Goal: Task Accomplishment & Management: Use online tool/utility

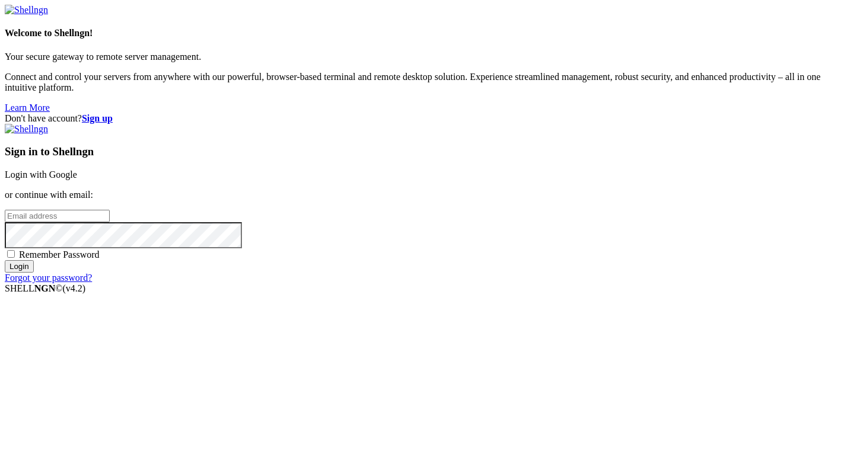
click at [77, 175] on link "Login with Google" at bounding box center [41, 175] width 72 height 10
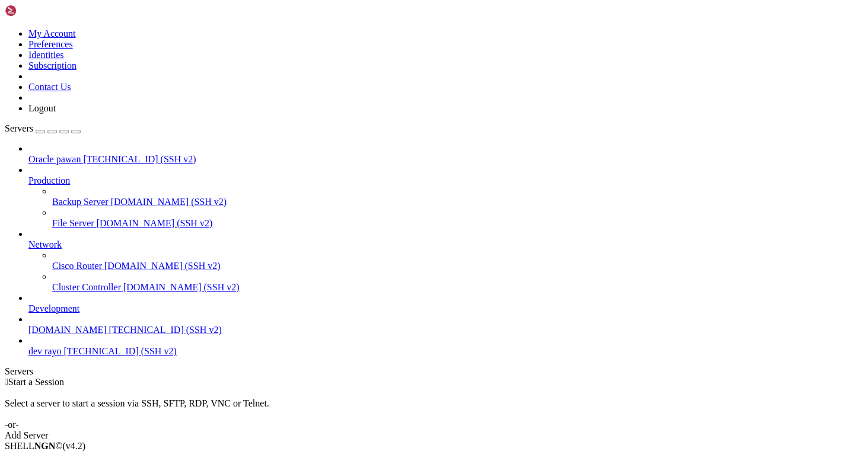
click at [60, 461] on span "Connect" at bounding box center [43, 466] width 31 height 10
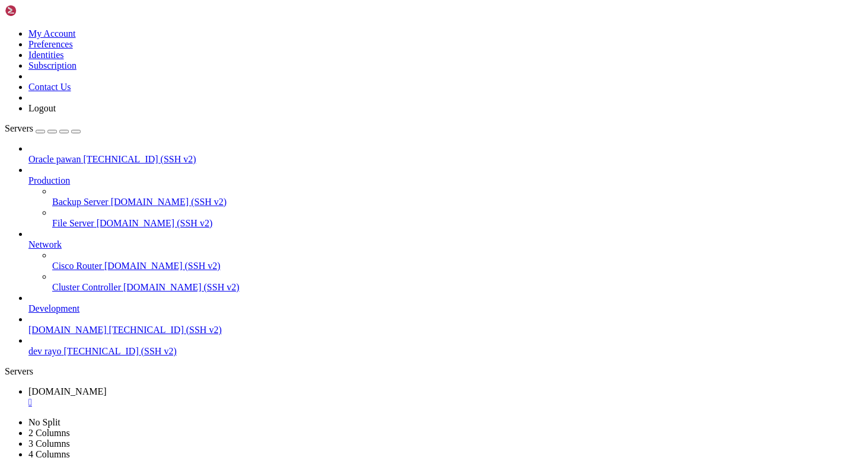
copy span "[URL][DOMAIN_NAME]"
drag, startPoint x: 290, startPoint y: 637, endPoint x: 75, endPoint y: 635, distance: 214.6
copy div "SUPABASE_KEY=eyJhbGciOiJIUzI1NiIsInR5cCI6IkpXVCJ9.eyJpc3MiOiJzdXBhYmFzZSIsInJlZ…"
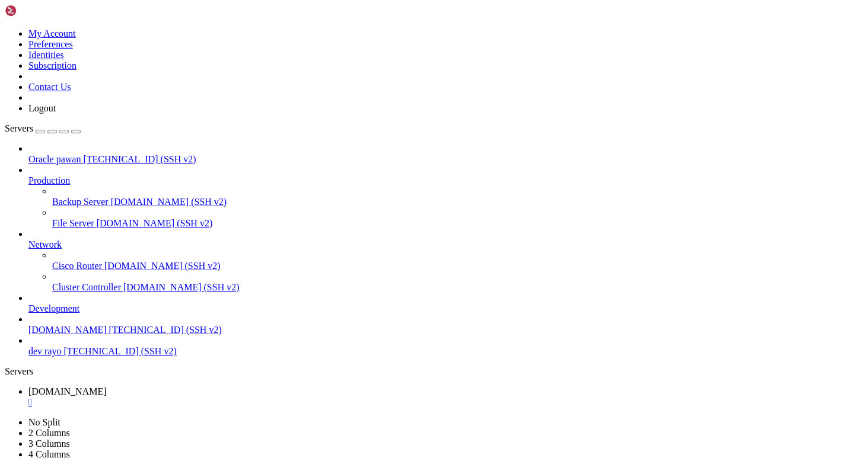
drag, startPoint x: 10, startPoint y: 645, endPoint x: 565, endPoint y: 657, distance: 555.0
copy div "SUPABASE_URL= [URL][DOMAIN_NAME] SUPABASE_KEY=eyJhbGciOiJIUzI1NiIsInR5cCI6IkpXV…"
drag, startPoint x: 186, startPoint y: 785, endPoint x: 11, endPoint y: 638, distance: 227.6
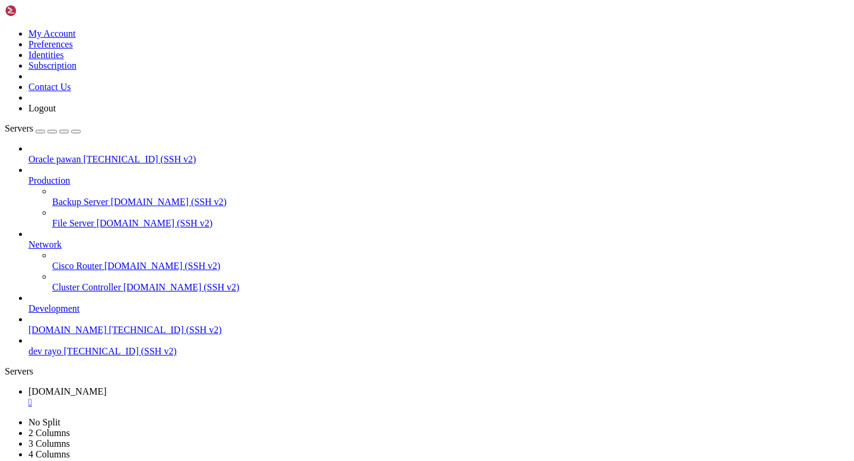
drag, startPoint x: 11, startPoint y: 638, endPoint x: 203, endPoint y: 781, distance: 239.4
copy div "SUPABASE_URL= [URL][DOMAIN_NAME] SUPABASE_KEY=eyJhbGciOiJIUzI1NiIsInR5cCI6IkpXV…"
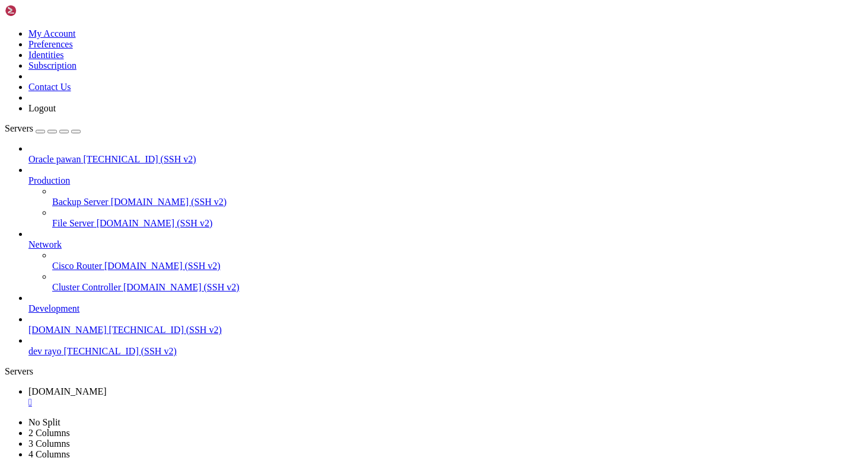
drag, startPoint x: 10, startPoint y: 637, endPoint x: 327, endPoint y: 668, distance: 318.1
copy div "DATABASE_URL=postgresql://postgres.ltzxycxpxmxafoqfdjte:[EMAIL_ADDRESS][DOMAIN_…"
drag, startPoint x: 9, startPoint y: 676, endPoint x: 244, endPoint y: 726, distance: 239.4
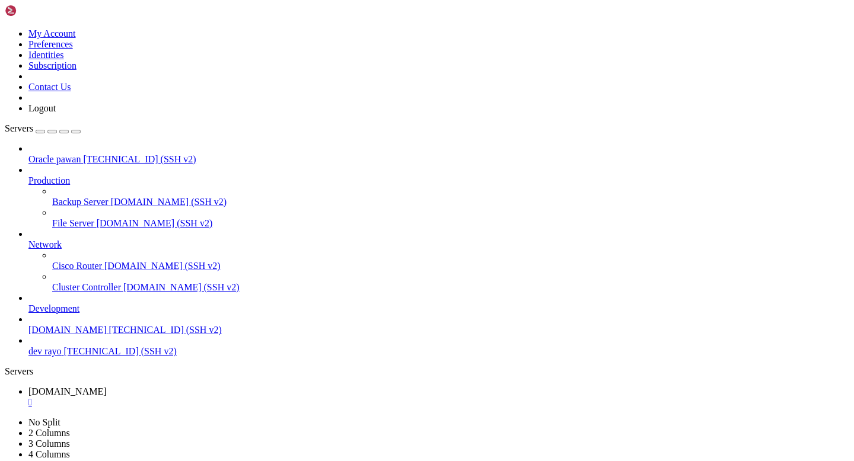
copy div "MONGODB_URL="mongodb://[TECHNICAL_ID]" MONGODB_USERNAME="rayo" MONGODB_DB_NAME=…"
drag, startPoint x: 11, startPoint y: 755, endPoint x: 184, endPoint y: 788, distance: 176.1
drag, startPoint x: 100, startPoint y: 864, endPoint x: 457, endPoint y: 863, distance: 357.5
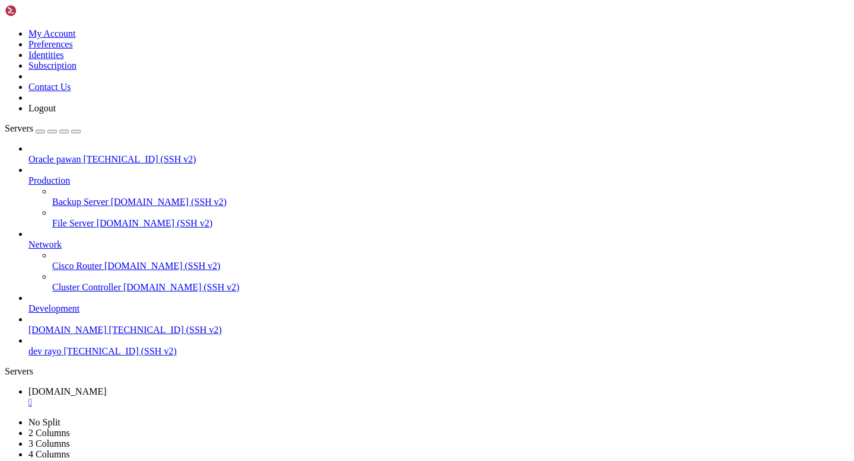
copy x-row "[DOMAIN_NAME]"
copy x-row "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"
drag, startPoint x: 117, startPoint y: 864, endPoint x: 295, endPoint y: 863, distance: 177.8
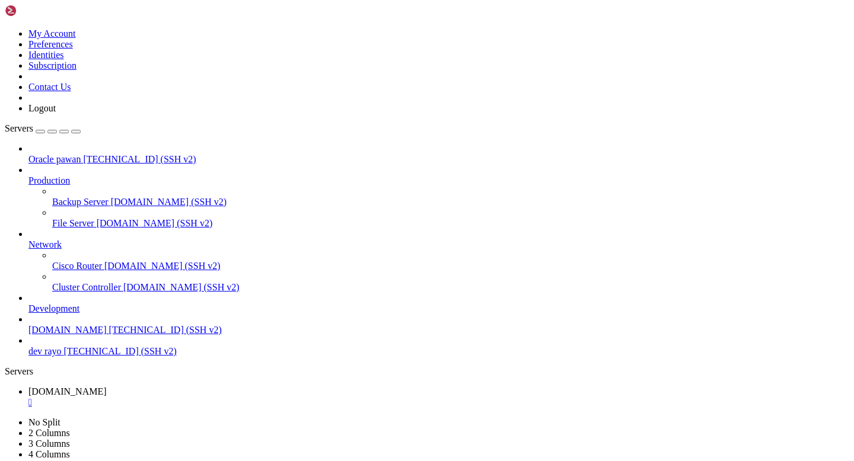
copy x-row "[EMAIL_ADDRESS][DOMAIN_NAME]"
drag, startPoint x: 84, startPoint y: 752, endPoint x: 203, endPoint y: 755, distance: 118.6
drag, startPoint x: 85, startPoint y: 766, endPoint x: 534, endPoint y: 765, distance: 448.8
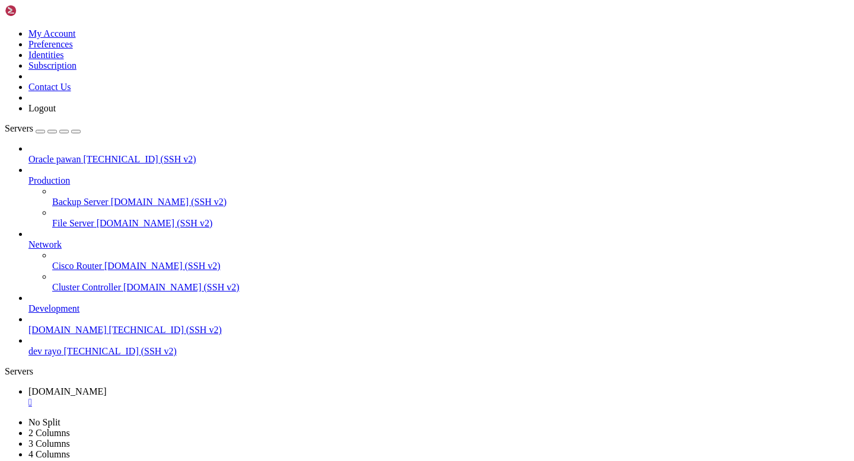
drag, startPoint x: 544, startPoint y: 934, endPoint x: 69, endPoint y: 934, distance: 475.4
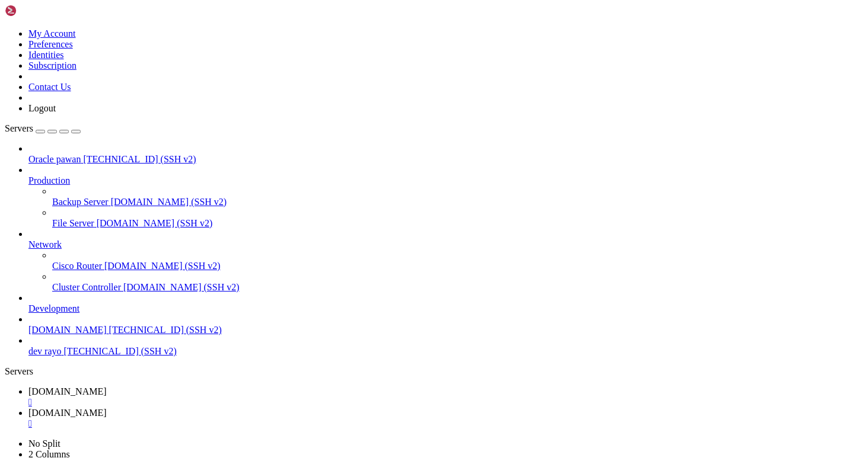
type input "/home/ubuntu/Rayo-backend"
